Goal: Information Seeking & Learning: Learn about a topic

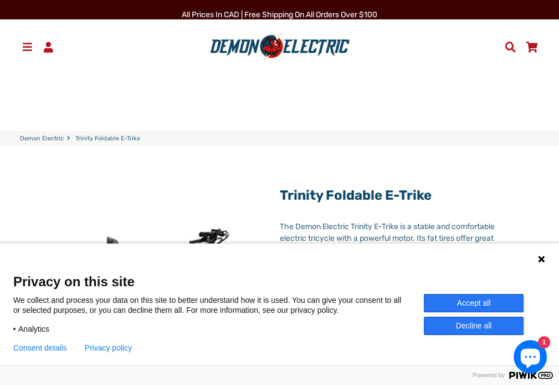
click at [541, 259] on icon at bounding box center [541, 259] width 7 height 7
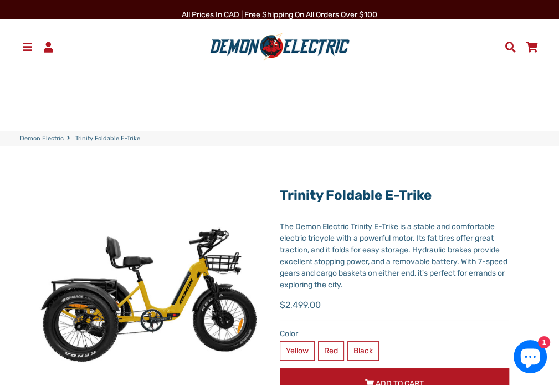
click at [29, 49] on span at bounding box center [27, 47] width 13 height 11
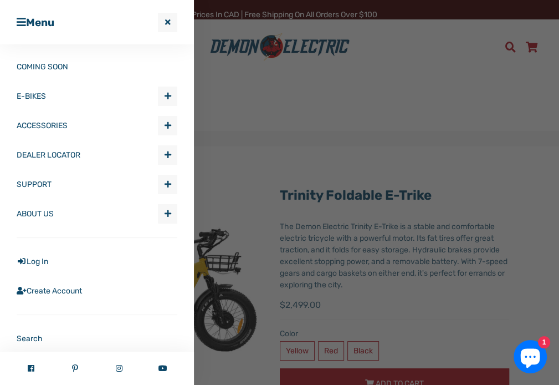
click at [165, 210] on span "button" at bounding box center [168, 214] width 7 height 8
click at [39, 241] on link "About Us" at bounding box center [100, 242] width 153 height 28
